Goal: Book appointment/travel/reservation

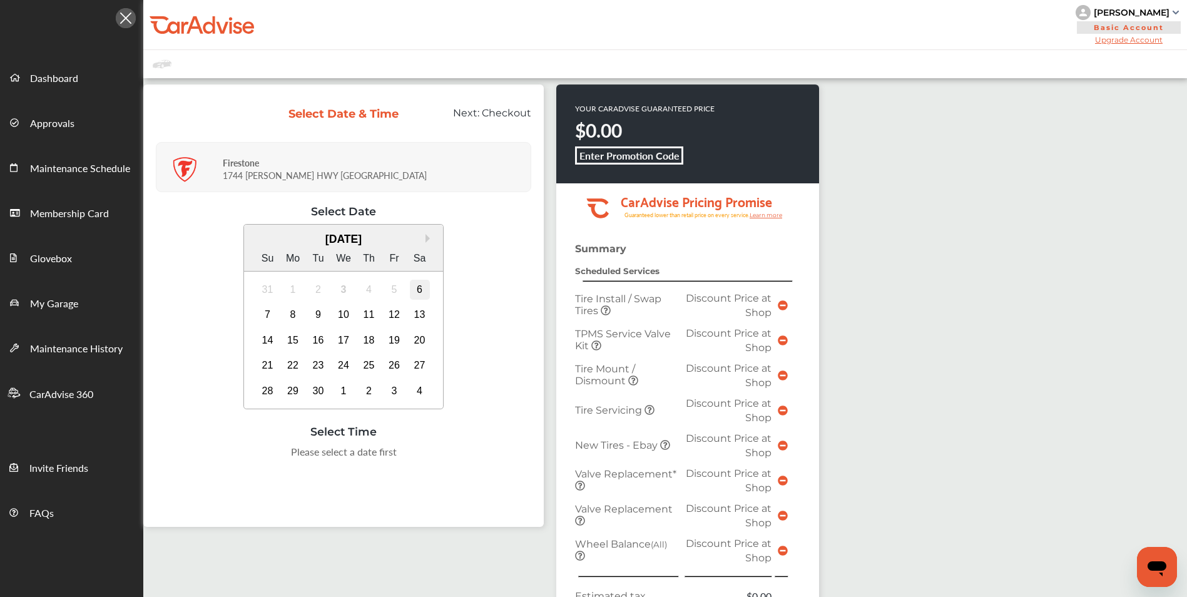
click at [418, 289] on div "6" at bounding box center [420, 290] width 20 height 20
click at [269, 456] on div "9:00 AM" at bounding box center [280, 455] width 59 height 23
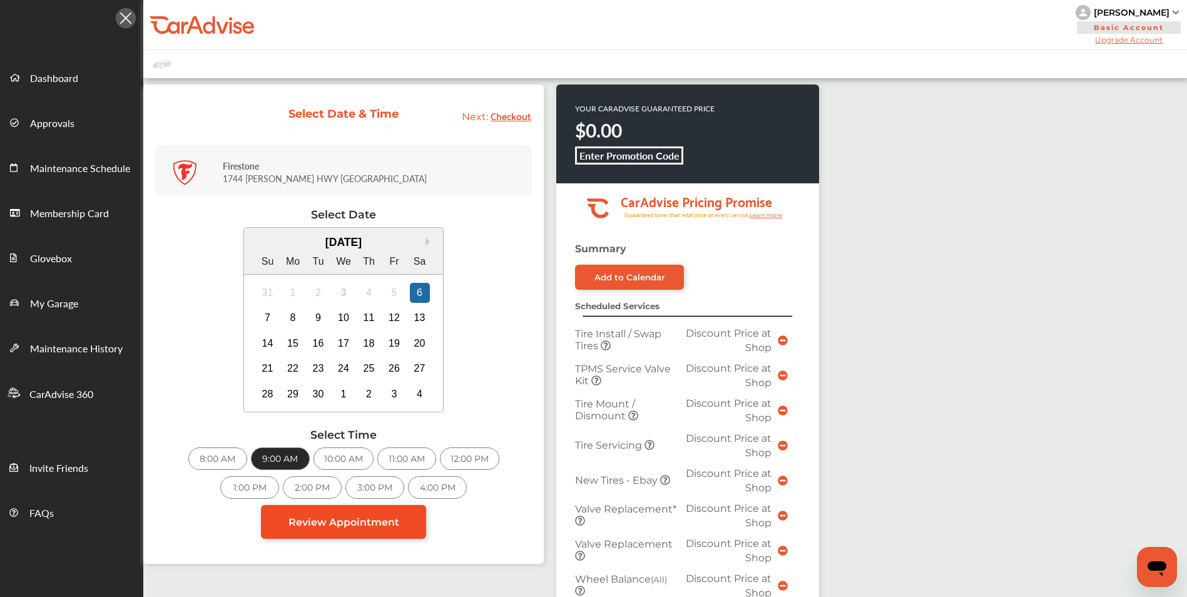
click at [343, 523] on span "Review Appointment" at bounding box center [344, 522] width 111 height 12
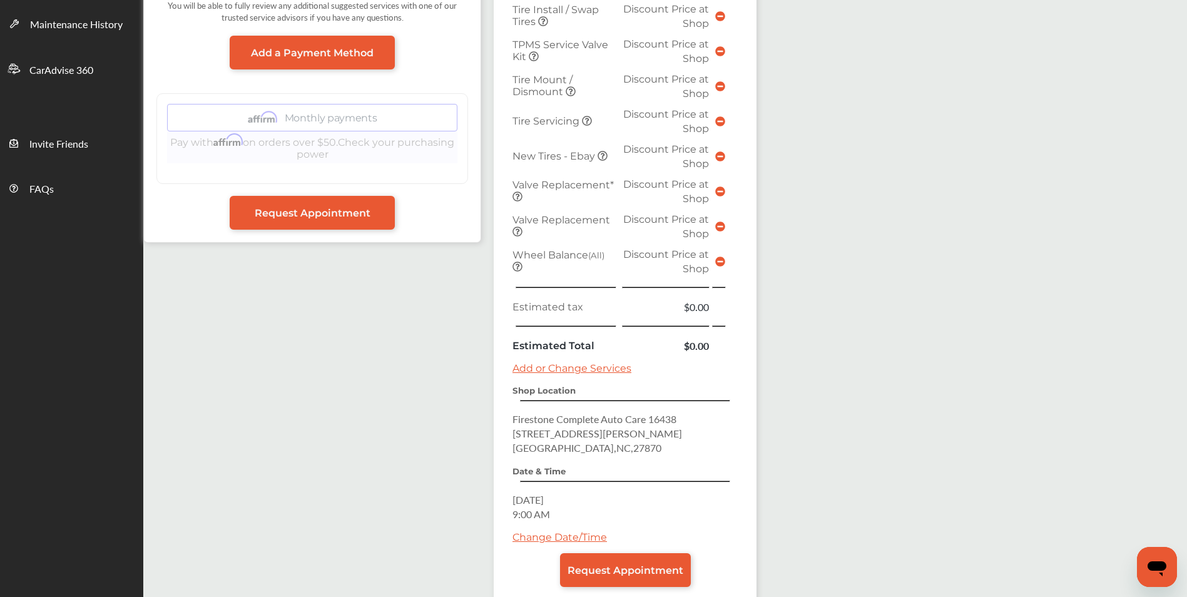
scroll to position [375, 0]
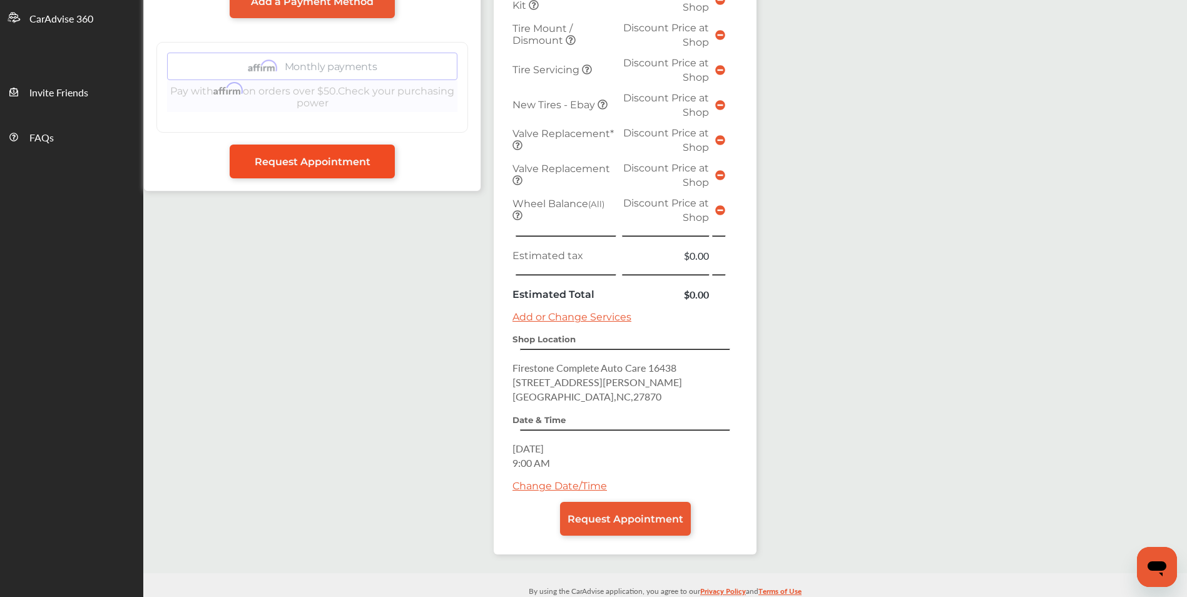
click at [303, 164] on span "Request Appointment" at bounding box center [313, 162] width 116 height 12
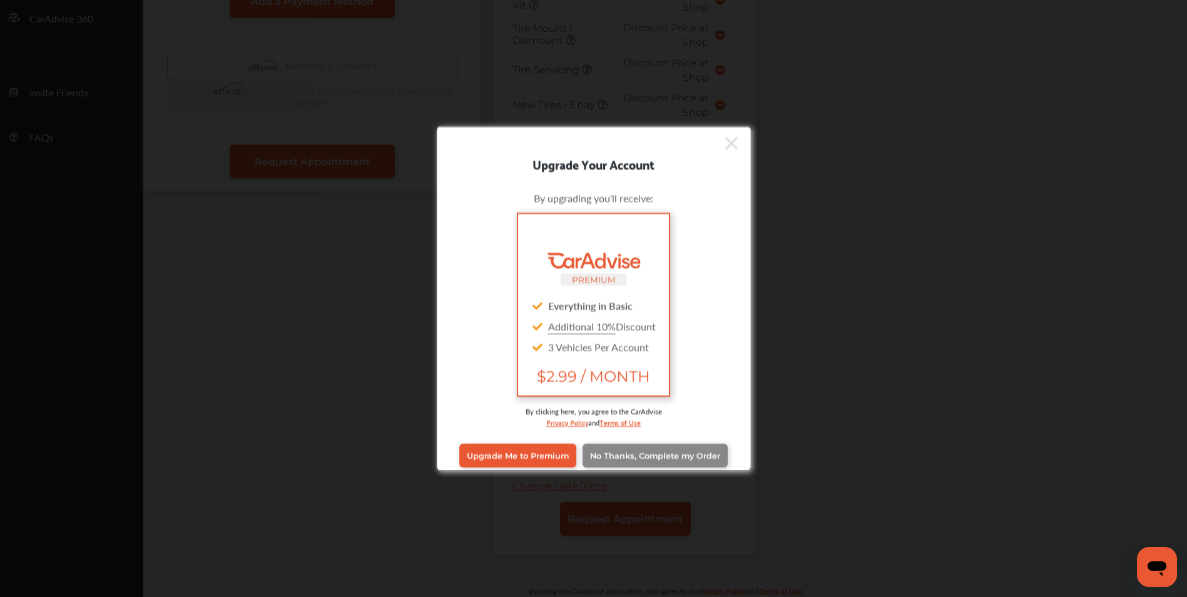
click at [638, 453] on span "No Thanks, Complete my Order" at bounding box center [655, 455] width 130 height 9
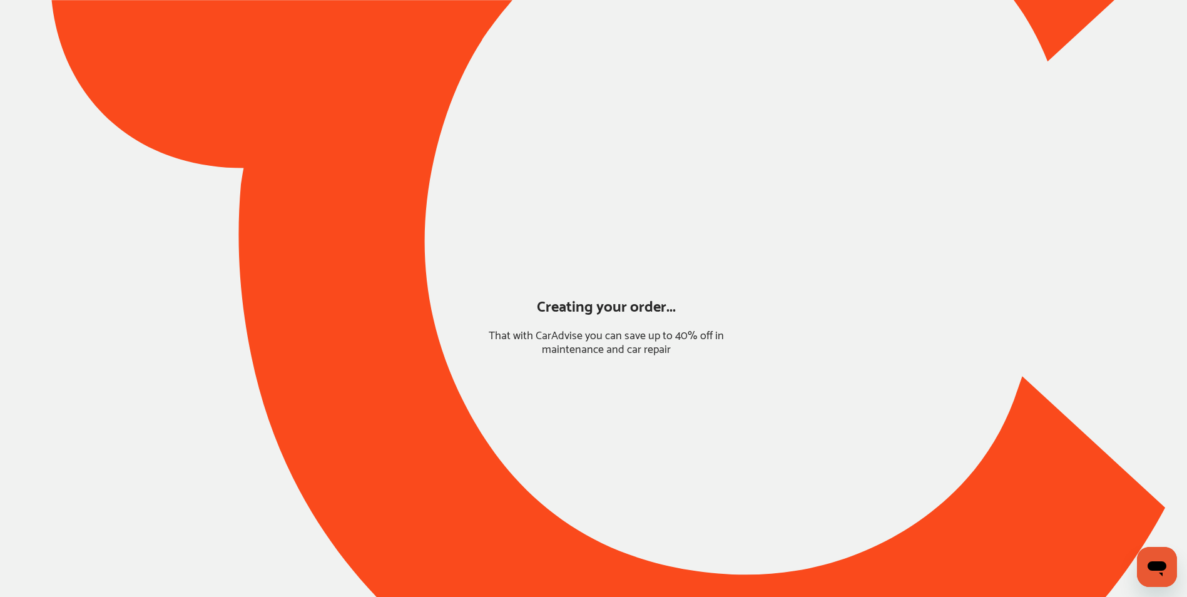
scroll to position [0, 0]
